Goal: Find specific page/section: Find specific page/section

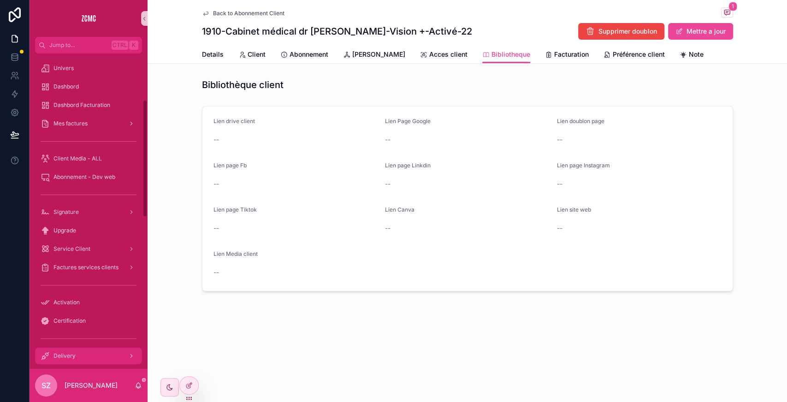
scroll to position [123, 0]
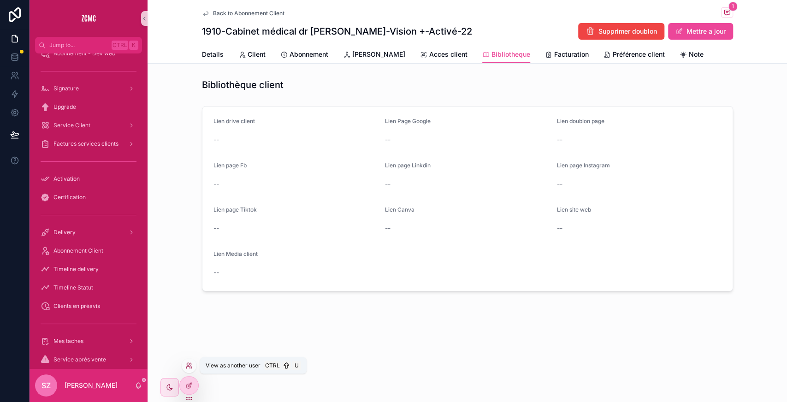
click at [188, 364] on icon at bounding box center [188, 364] width 2 height 2
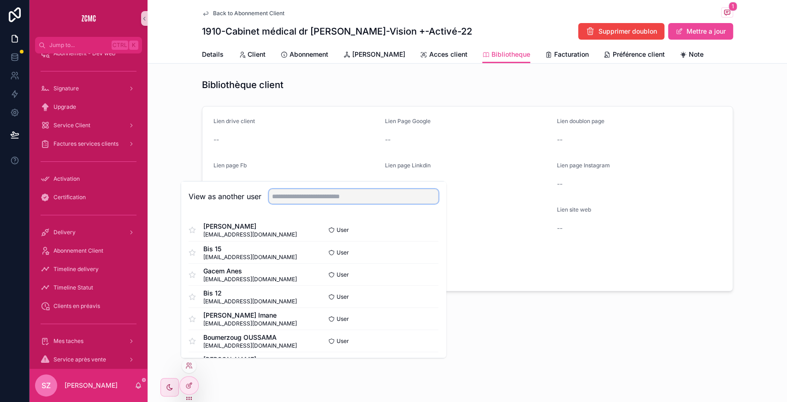
click at [299, 197] on input "text" at bounding box center [354, 196] width 170 height 15
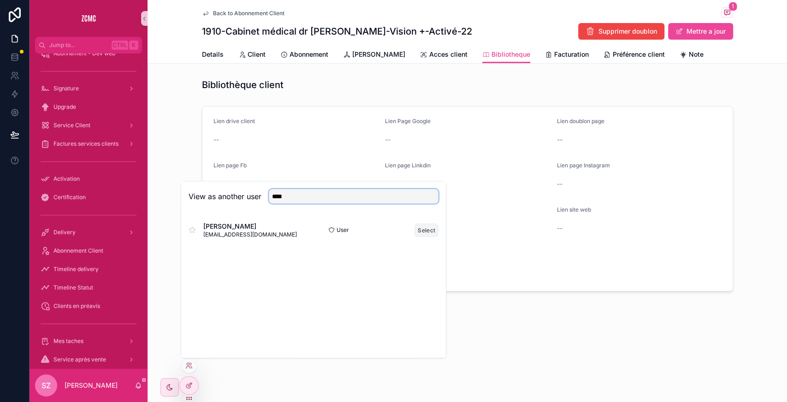
type input "****"
click at [424, 229] on button "Select" at bounding box center [426, 229] width 24 height 13
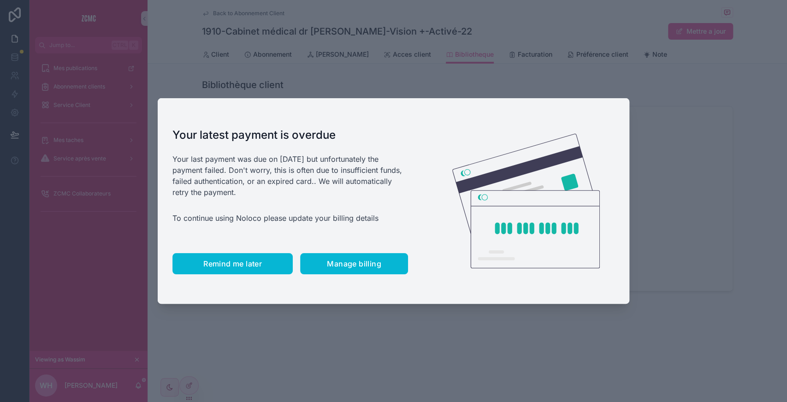
click at [262, 259] on button "Remind me later" at bounding box center [232, 263] width 120 height 21
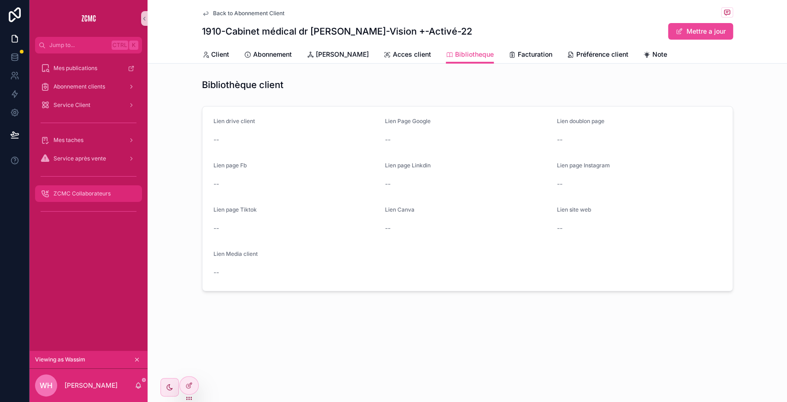
click at [103, 188] on div "ZCMC Collaborateurs" at bounding box center [89, 193] width 96 height 15
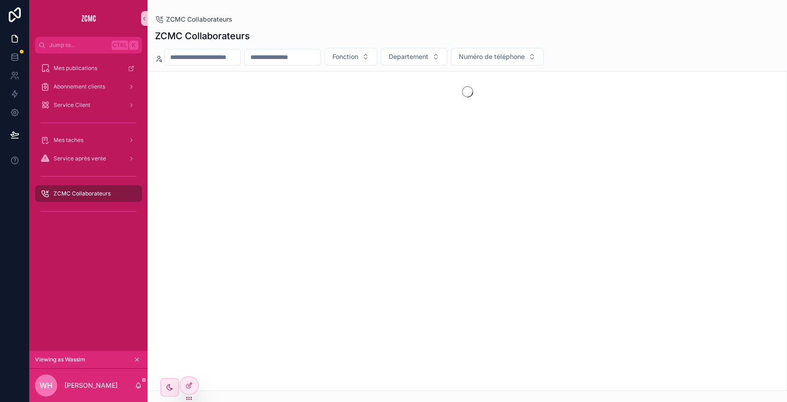
click at [307, 48] on div "Fonction Departement Numéro de téléphone" at bounding box center [466, 57] width 639 height 18
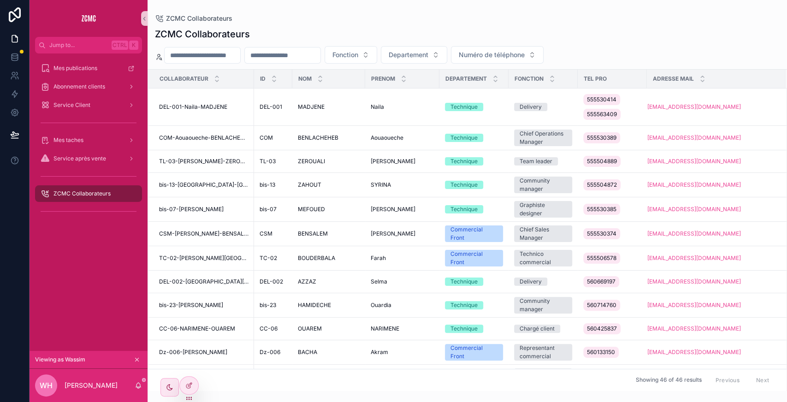
click at [302, 66] on div "ZCMC Collaborateurs Fonction Departement Numéro de téléphone Collaborateur ID N…" at bounding box center [466, 206] width 639 height 369
click at [291, 50] on input "scrollable content" at bounding box center [283, 55] width 76 height 13
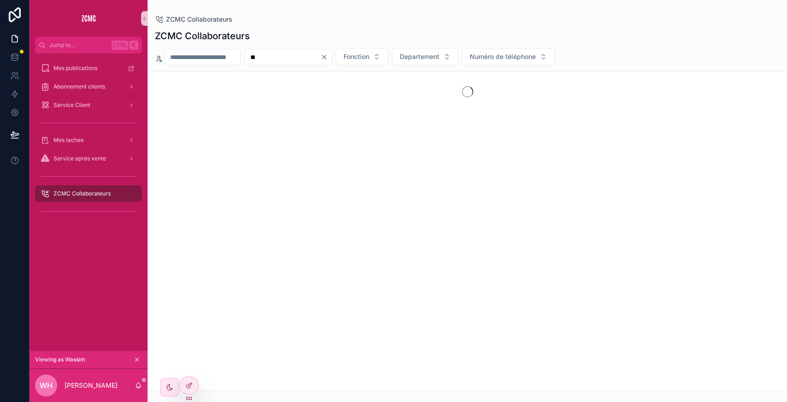
type input "*"
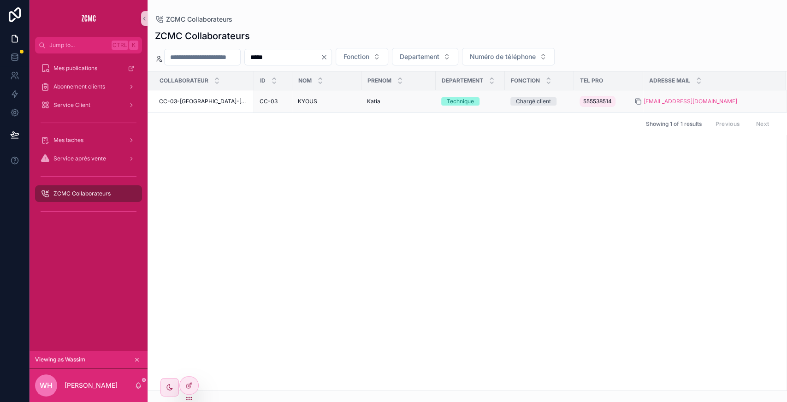
type input "*****"
click at [635, 99] on icon "scrollable content" at bounding box center [637, 101] width 4 height 4
click at [102, 91] on div "Abonnement clients" at bounding box center [89, 86] width 96 height 15
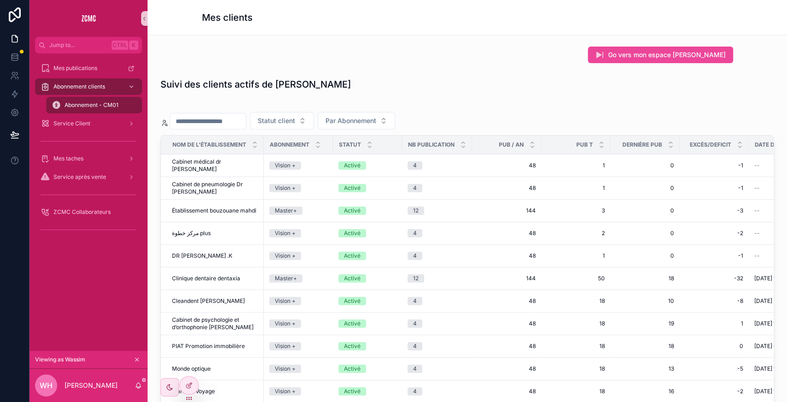
scroll to position [45, 0]
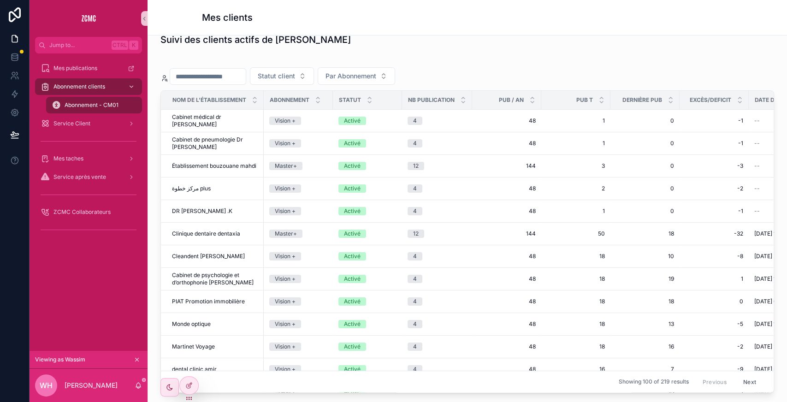
click at [117, 110] on div "Abonnement - CM01" at bounding box center [94, 105] width 85 height 15
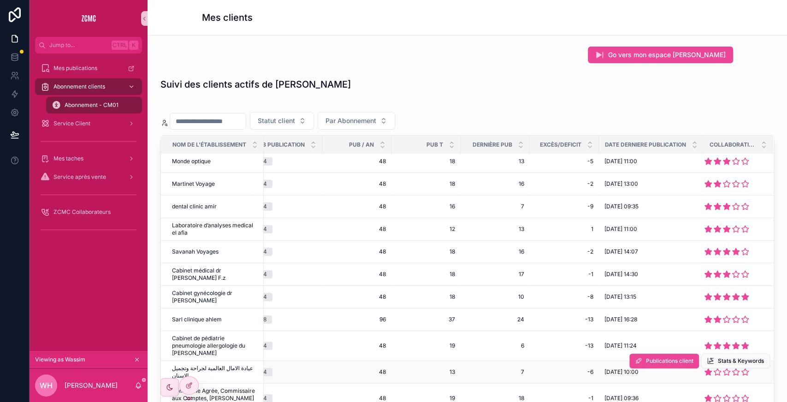
scroll to position [0, 169]
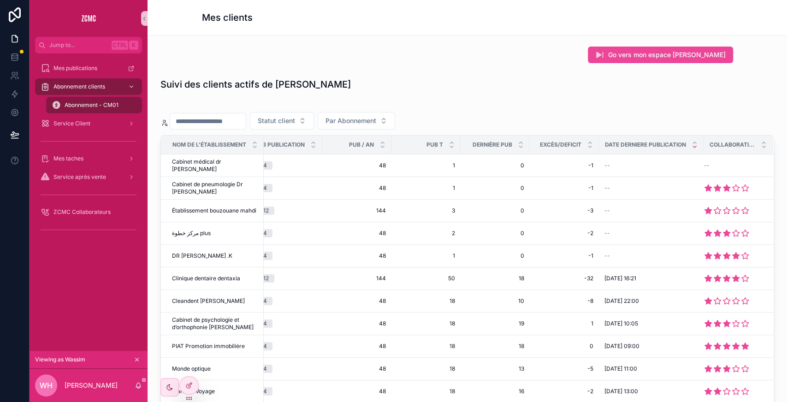
click at [691, 144] on icon "scrollable content" at bounding box center [694, 147] width 6 height 6
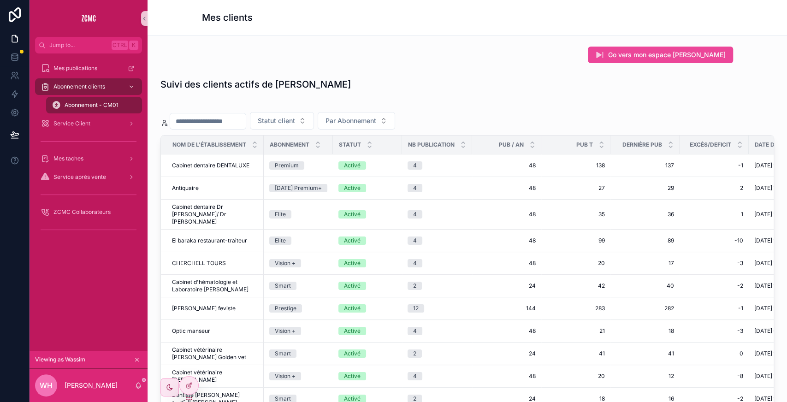
scroll to position [0, 169]
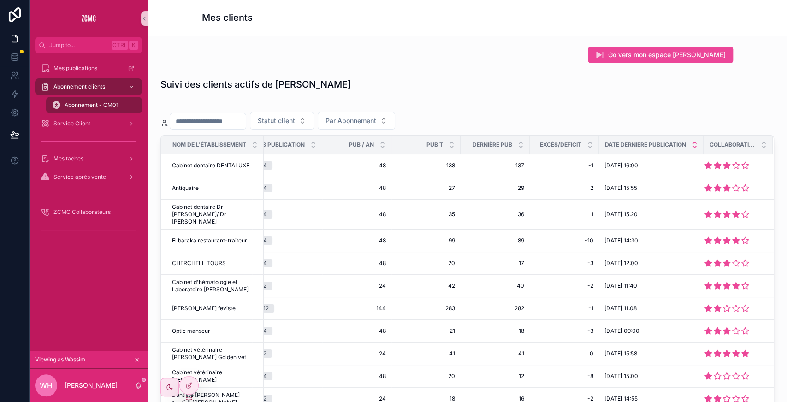
click at [691, 140] on icon "scrollable content" at bounding box center [694, 143] width 6 height 6
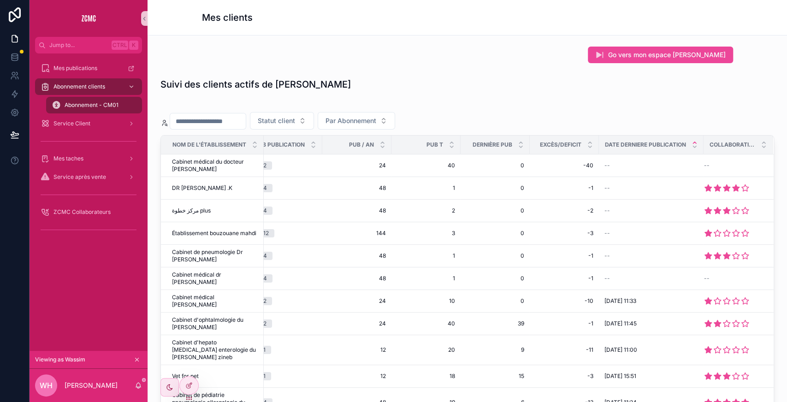
scroll to position [0, 167]
click at [587, 143] on div "scrollable content" at bounding box center [590, 145] width 6 height 10
click at [575, 149] on div "Excès/Deficit" at bounding box center [564, 145] width 68 height 18
click at [588, 146] on icon "scrollable content" at bounding box center [589, 146] width 3 height 1
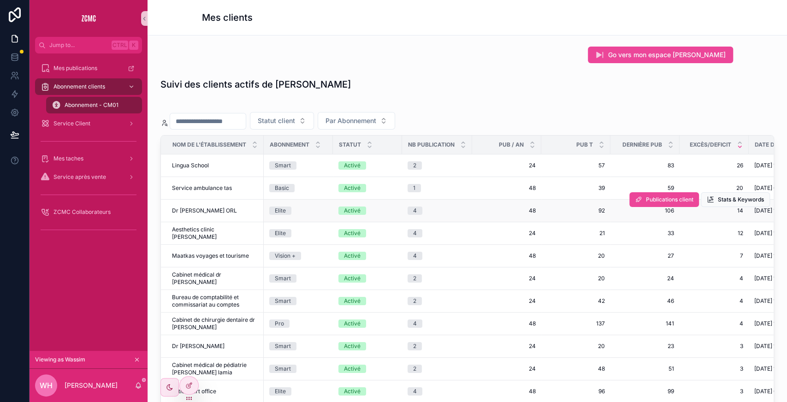
scroll to position [0, 169]
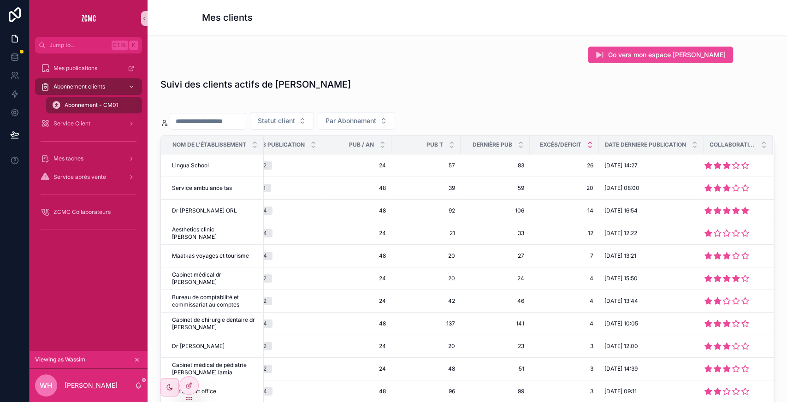
click at [588, 142] on icon "scrollable content" at bounding box center [589, 142] width 3 height 1
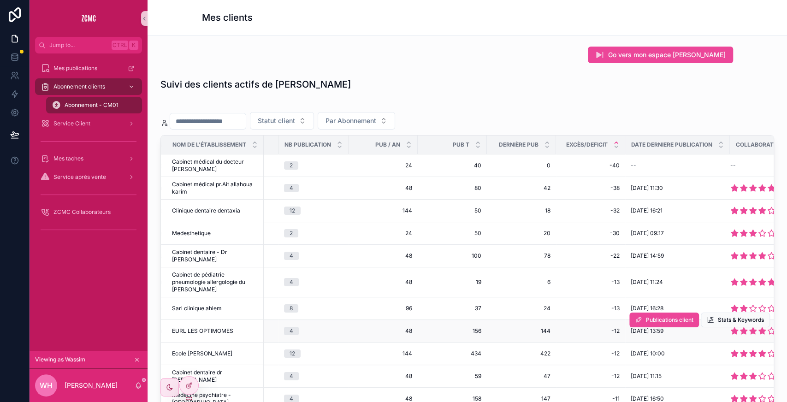
scroll to position [0, 169]
